Goal: Task Accomplishment & Management: Manage account settings

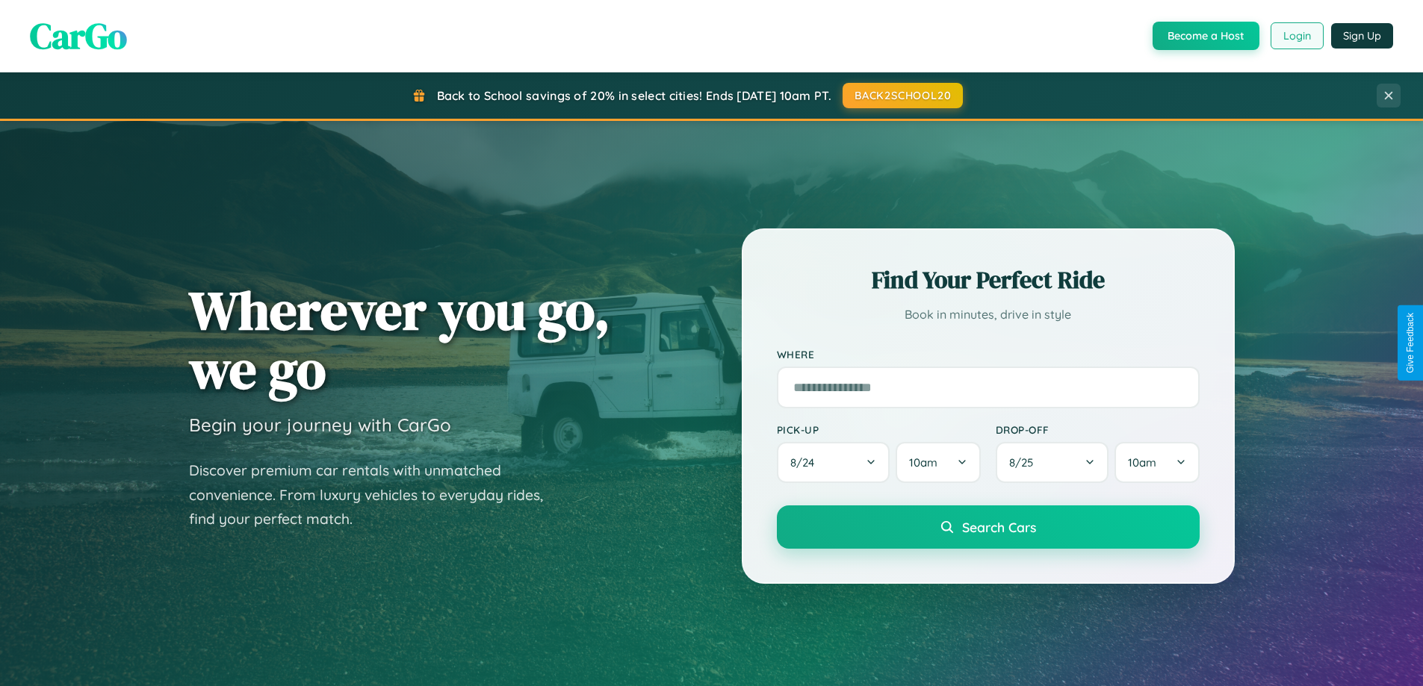
click at [1296, 36] on button "Login" at bounding box center [1297, 35] width 53 height 27
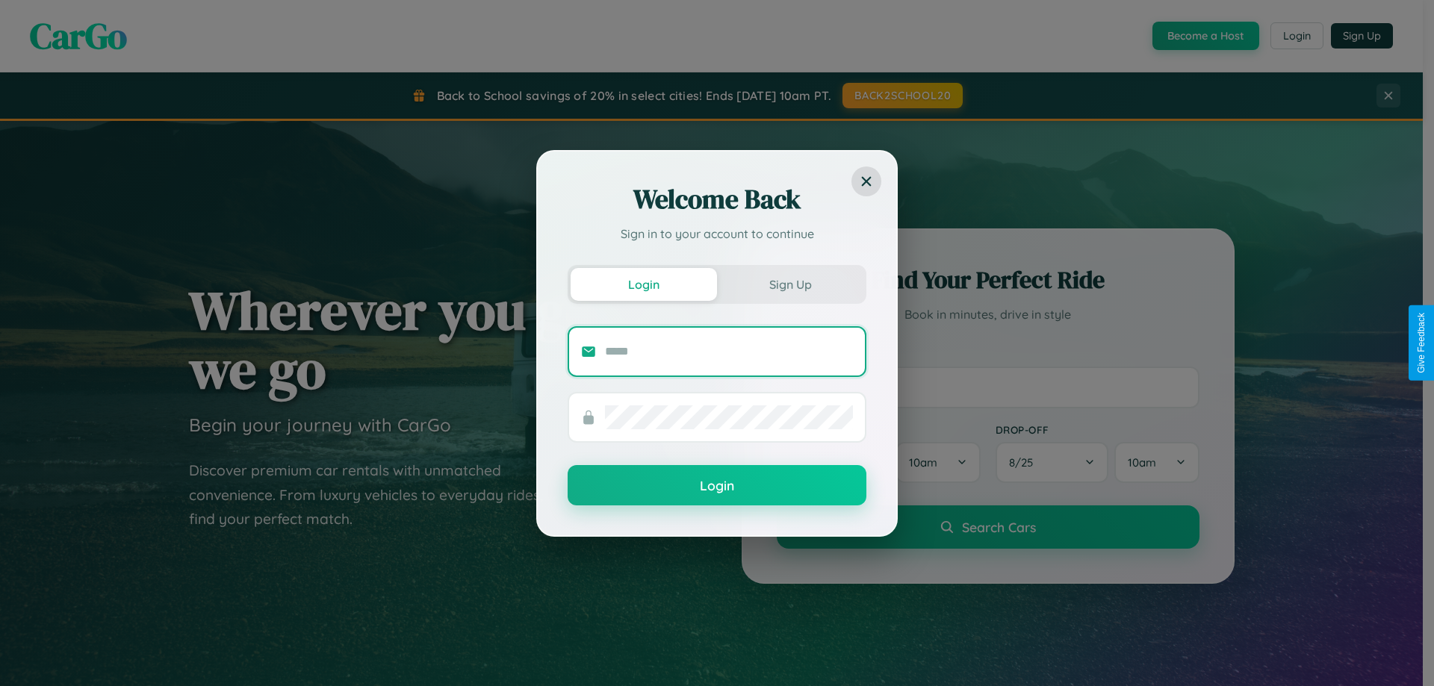
click at [729, 351] on input "text" at bounding box center [729, 352] width 248 height 24
type input "**********"
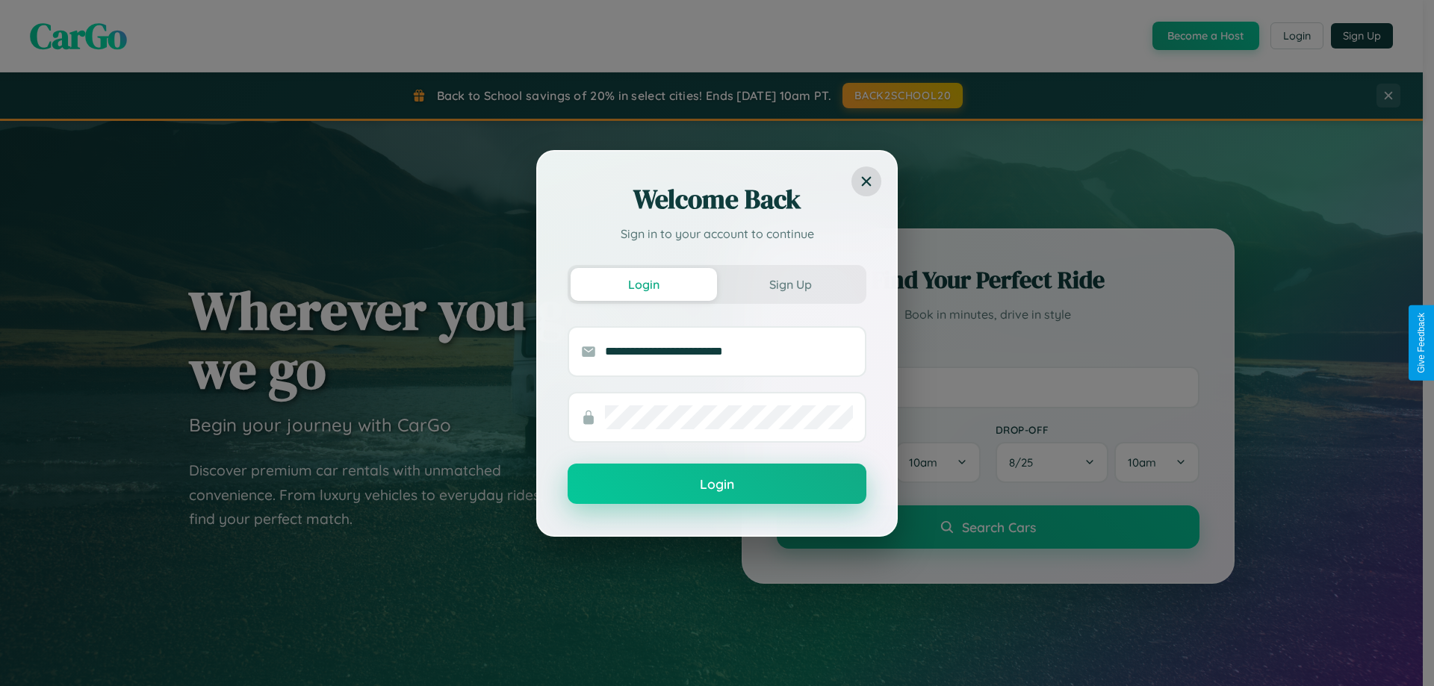
click at [717, 485] on button "Login" at bounding box center [717, 484] width 299 height 40
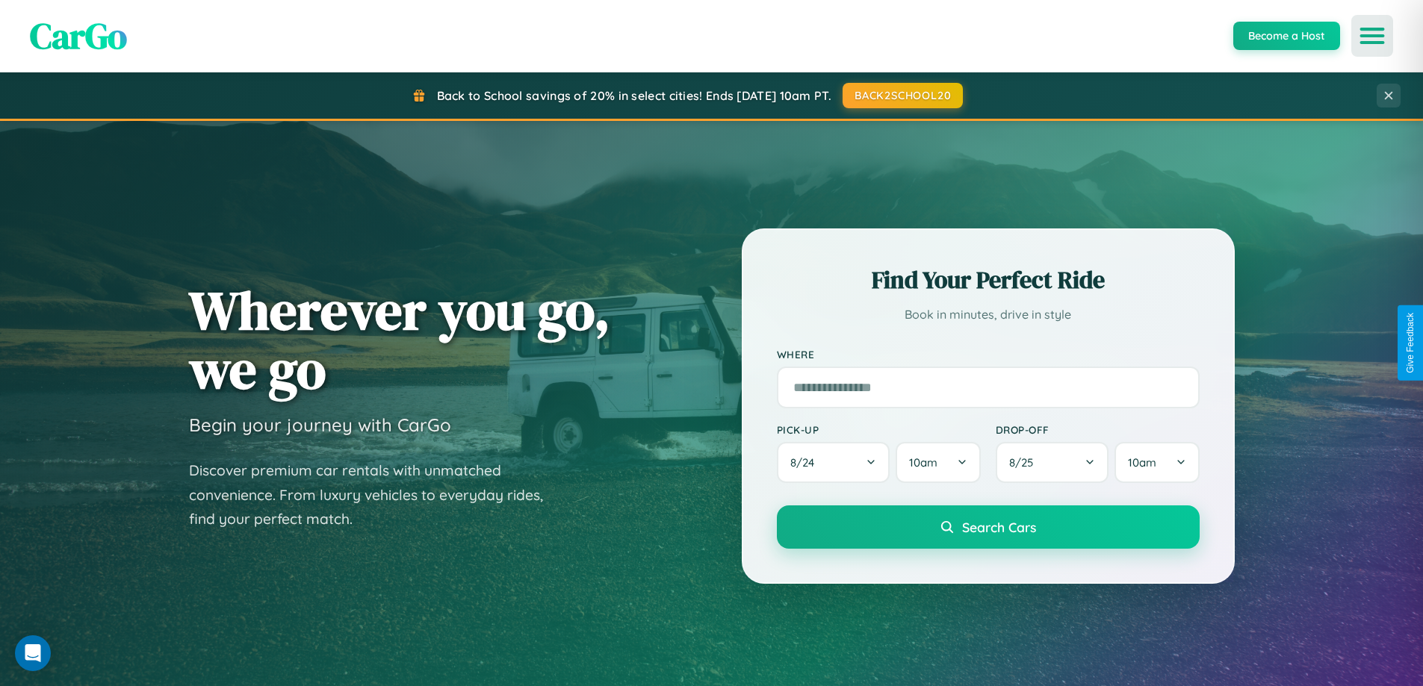
click at [1372, 36] on icon "Open menu" at bounding box center [1373, 35] width 22 height 13
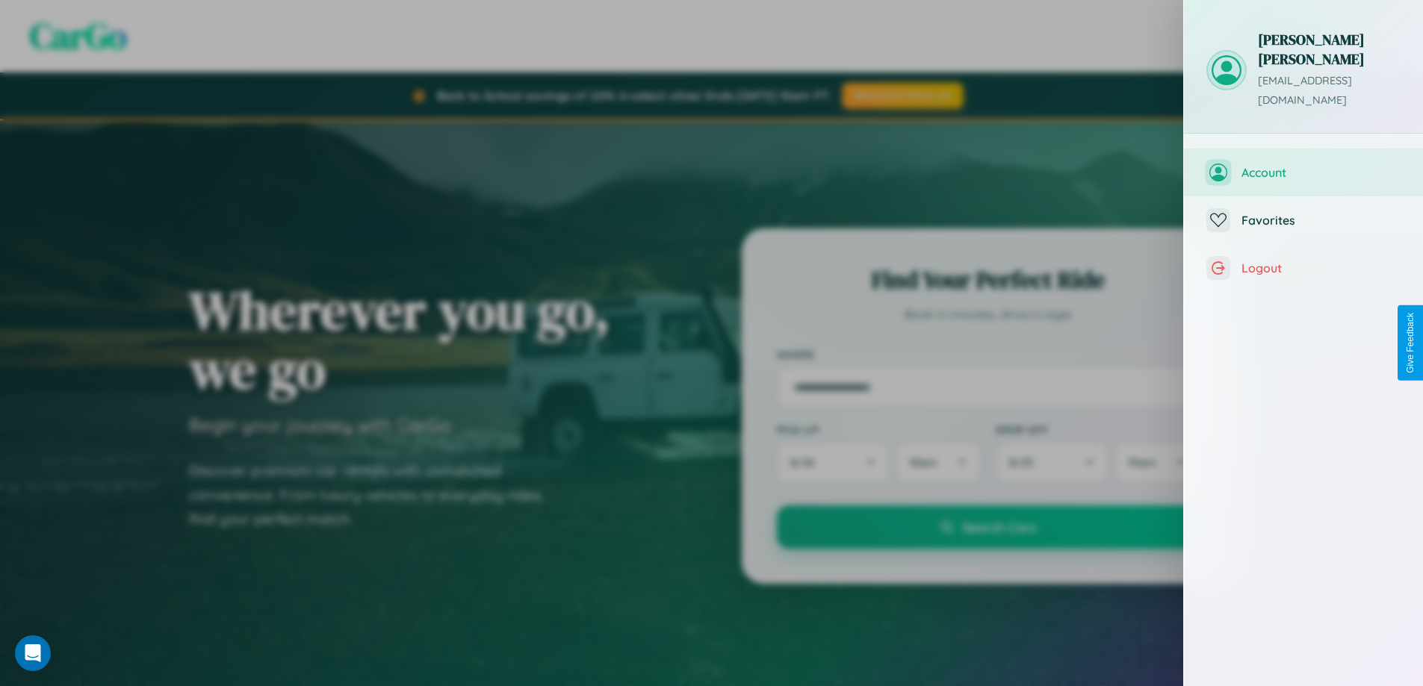
click at [1303, 165] on span "Account" at bounding box center [1320, 172] width 159 height 15
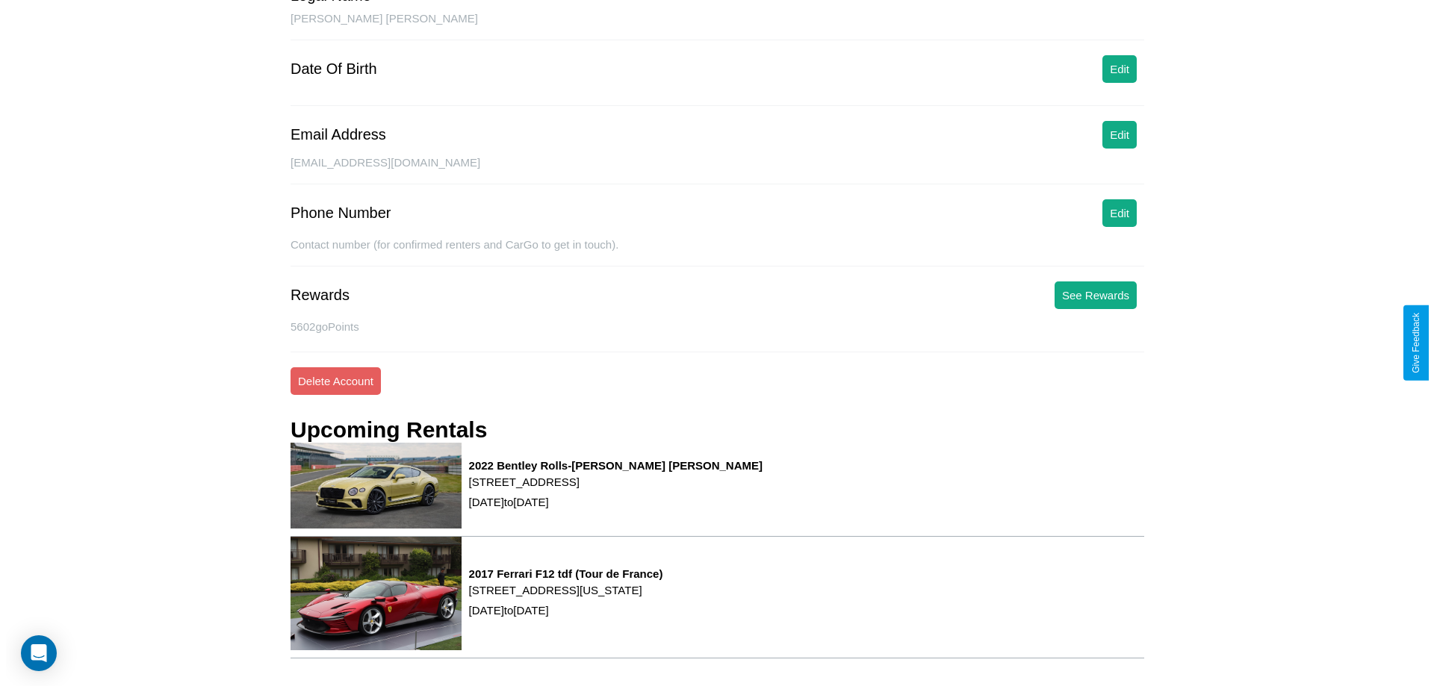
scroll to position [190, 0]
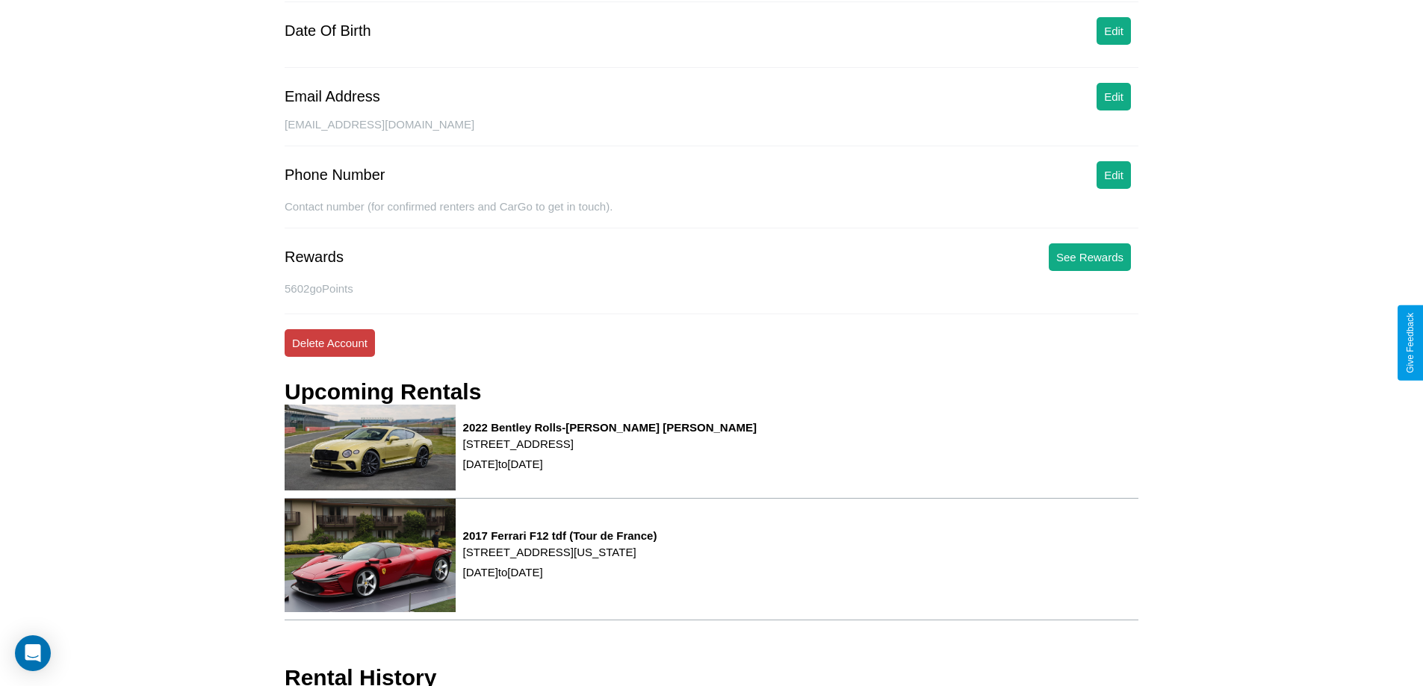
click at [329, 343] on button "Delete Account" at bounding box center [330, 343] width 90 height 28
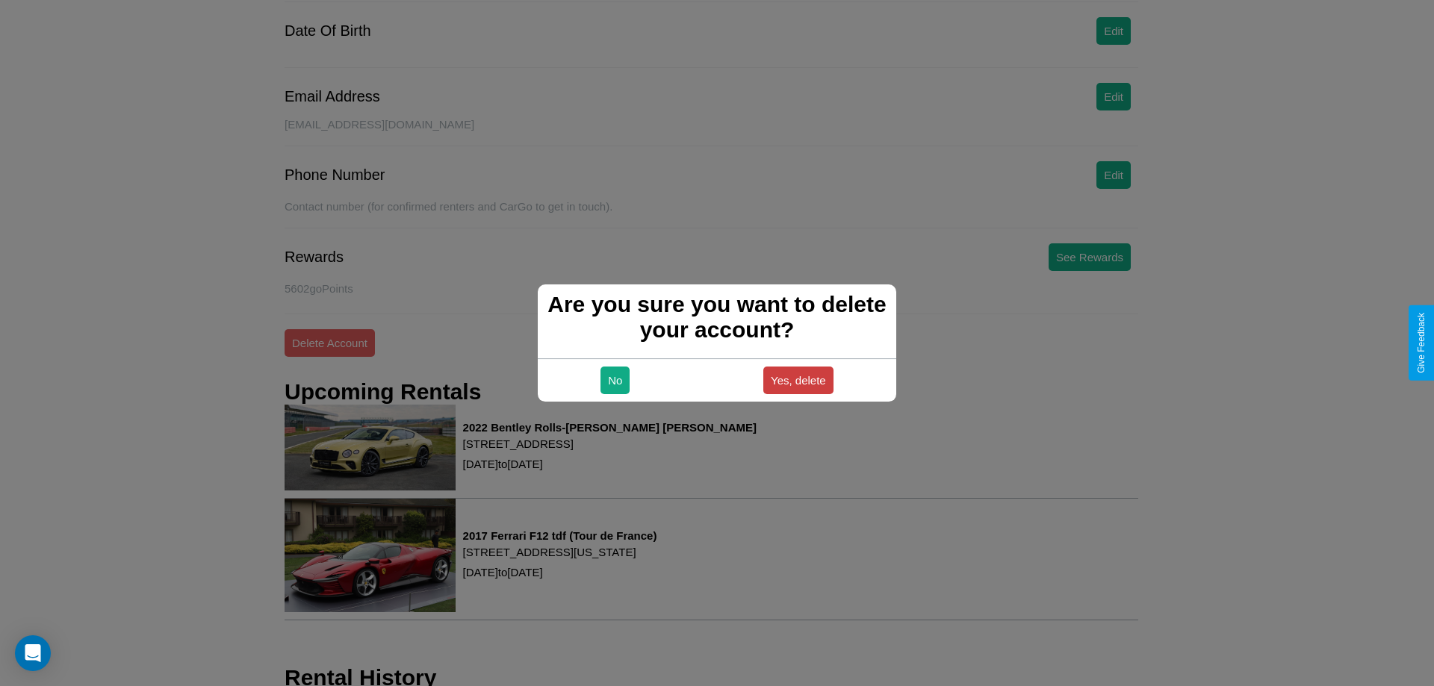
click at [798, 380] on button "Yes, delete" at bounding box center [798, 381] width 70 height 28
